Goal: Find specific page/section: Find specific page/section

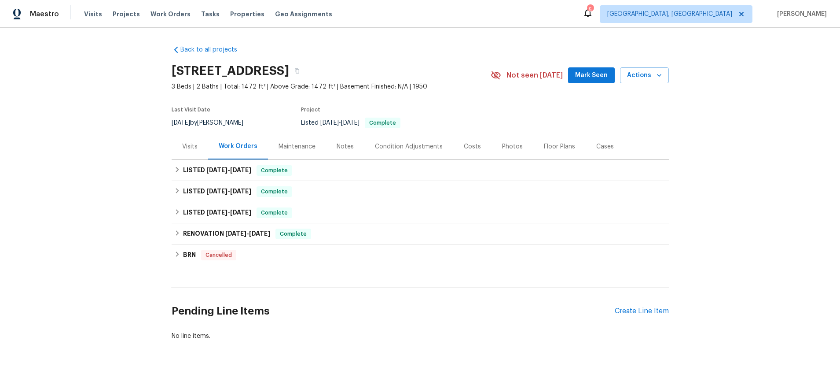
scroll to position [26, 0]
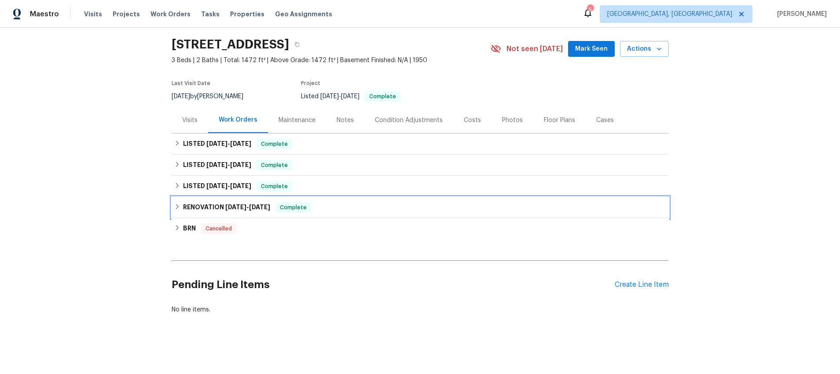
click at [175, 208] on icon at bounding box center [177, 206] width 6 height 6
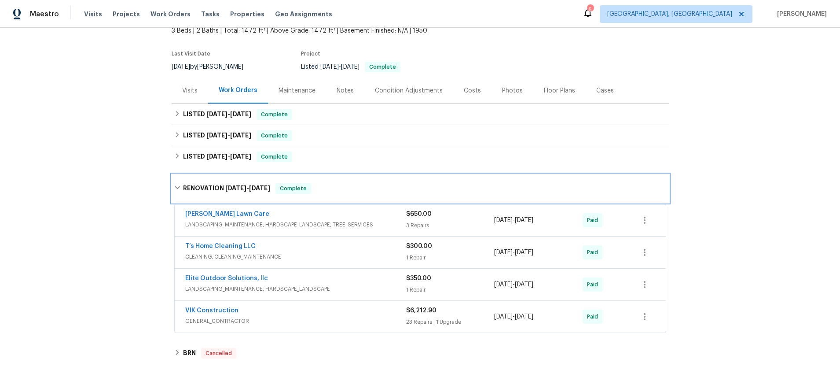
scroll to position [63, 0]
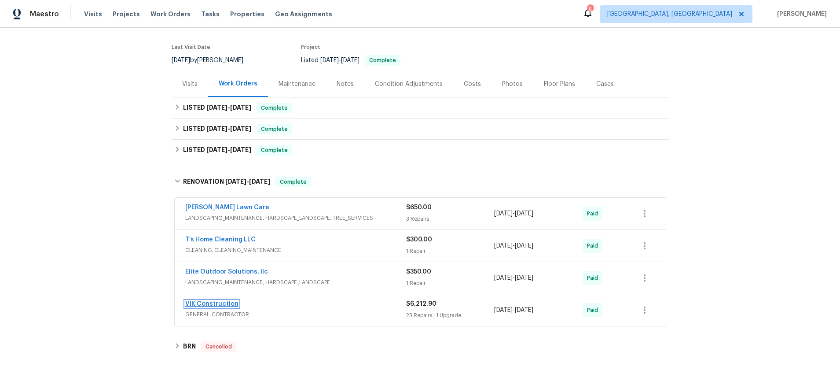
click at [190, 306] on link "VIK Construction" at bounding box center [211, 304] width 53 height 6
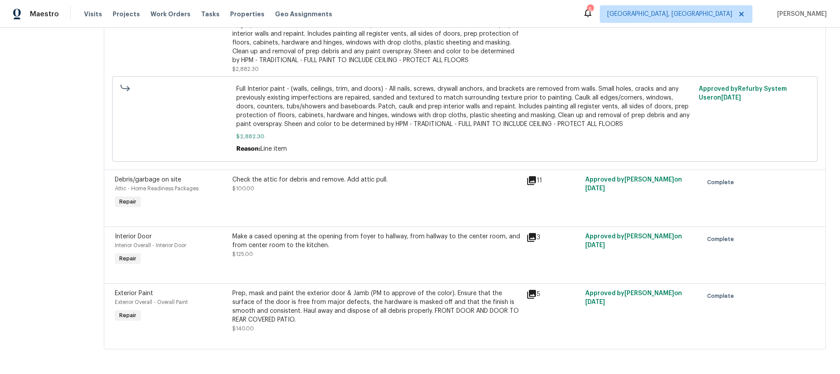
scroll to position [1433, 0]
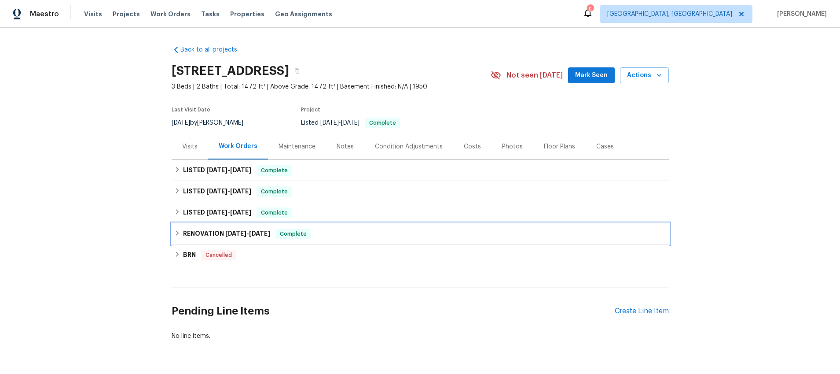
click at [181, 234] on div "RENOVATION [DATE] - [DATE] Complete" at bounding box center [420, 233] width 492 height 11
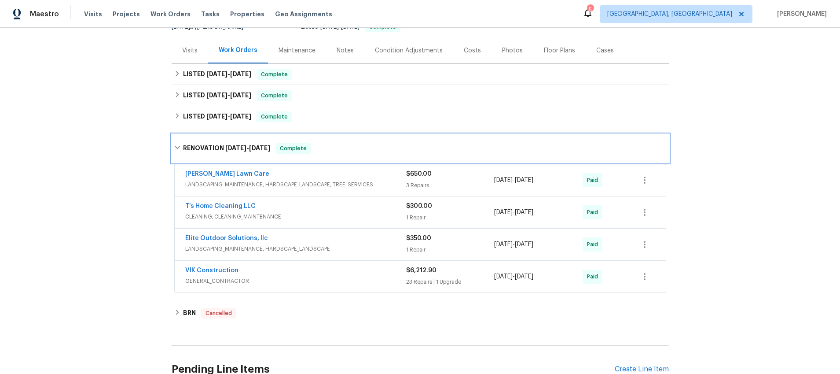
scroll to position [97, 0]
click at [177, 147] on icon at bounding box center [177, 146] width 5 height 3
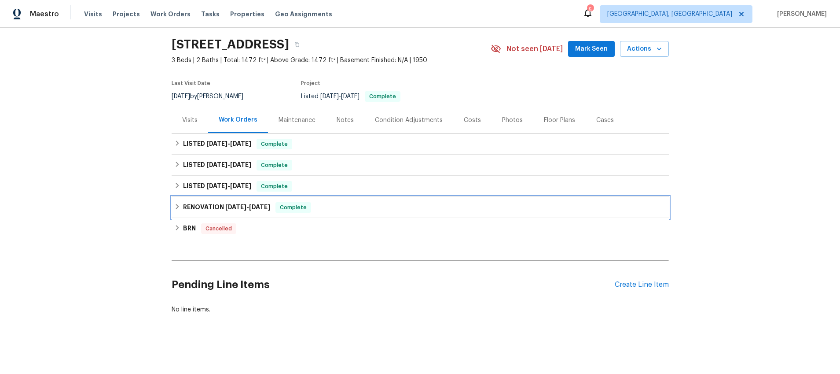
scroll to position [26, 0]
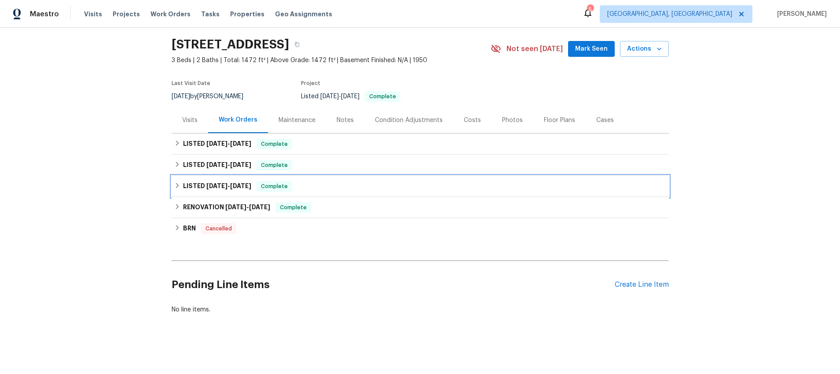
click at [176, 184] on icon at bounding box center [177, 185] width 3 height 5
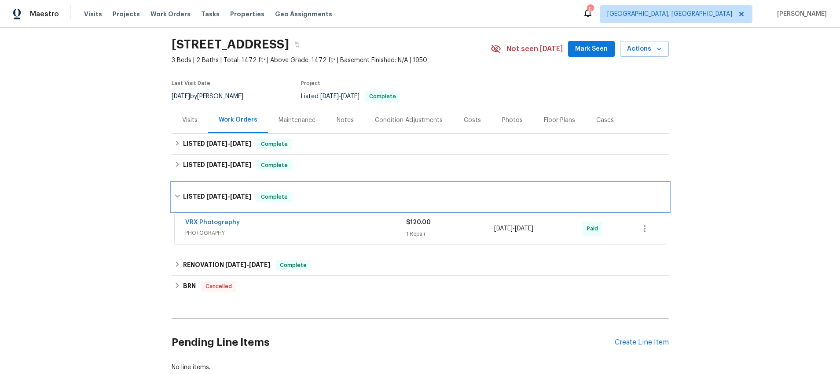
click at [176, 184] on div "LISTED [DATE] - [DATE] Complete" at bounding box center [420, 197] width 497 height 28
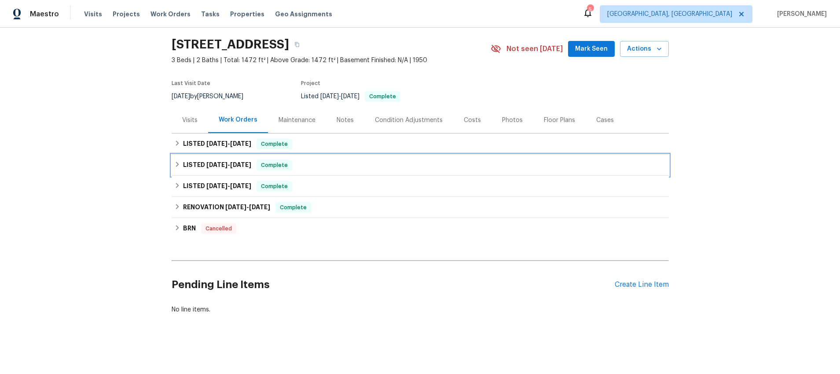
click at [177, 164] on icon at bounding box center [177, 164] width 3 height 5
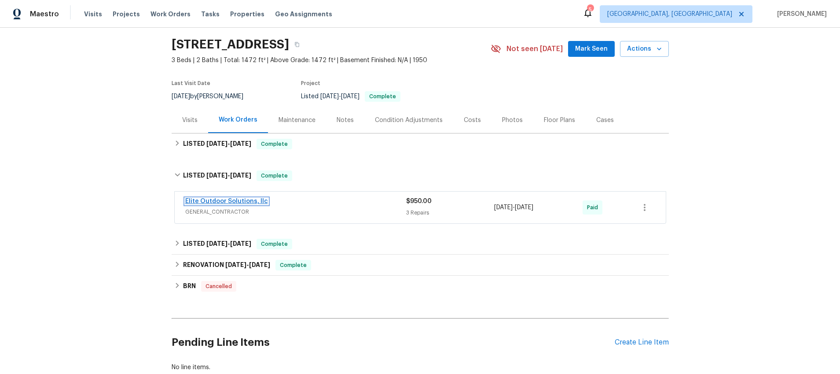
click at [190, 202] on link "Elite Outdoor Solutions, llc" at bounding box center [226, 201] width 83 height 6
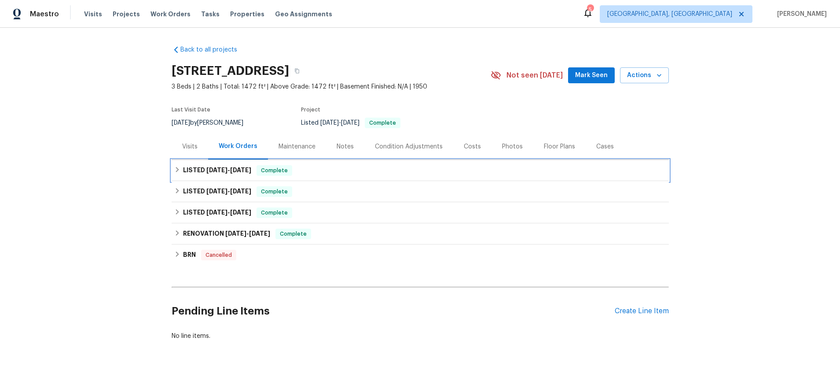
click at [176, 169] on icon at bounding box center [177, 169] width 6 height 6
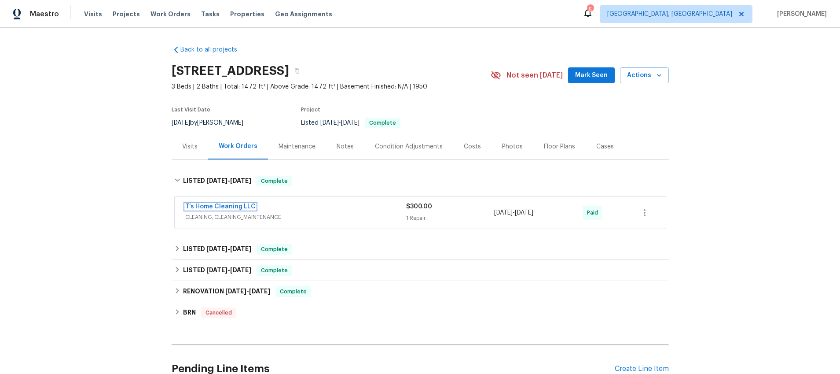
click at [200, 207] on link "T’s Home Cleaning LLC" at bounding box center [220, 206] width 70 height 6
